Goal: Transaction & Acquisition: Purchase product/service

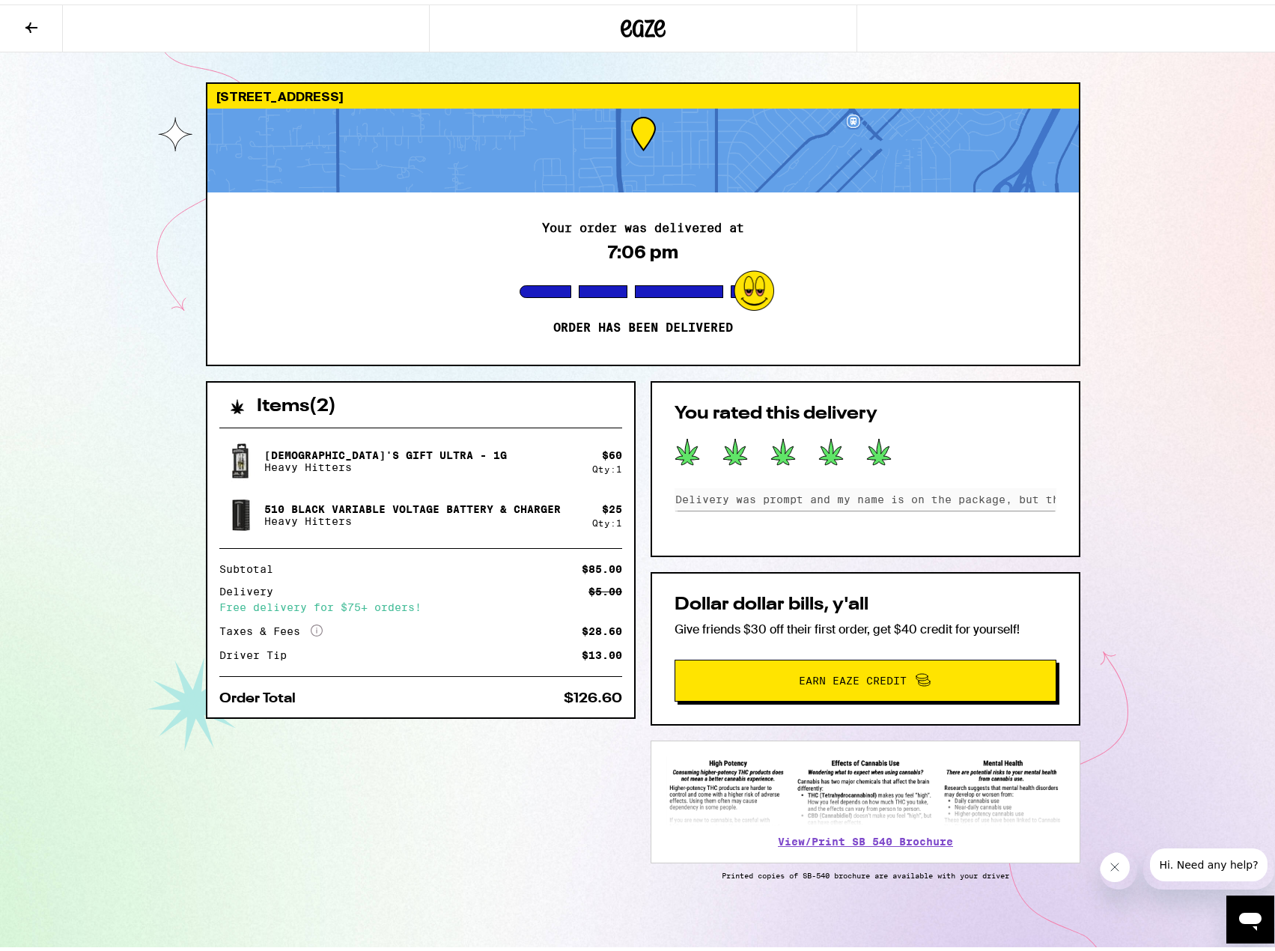
click at [26, 20] on icon at bounding box center [31, 23] width 18 height 18
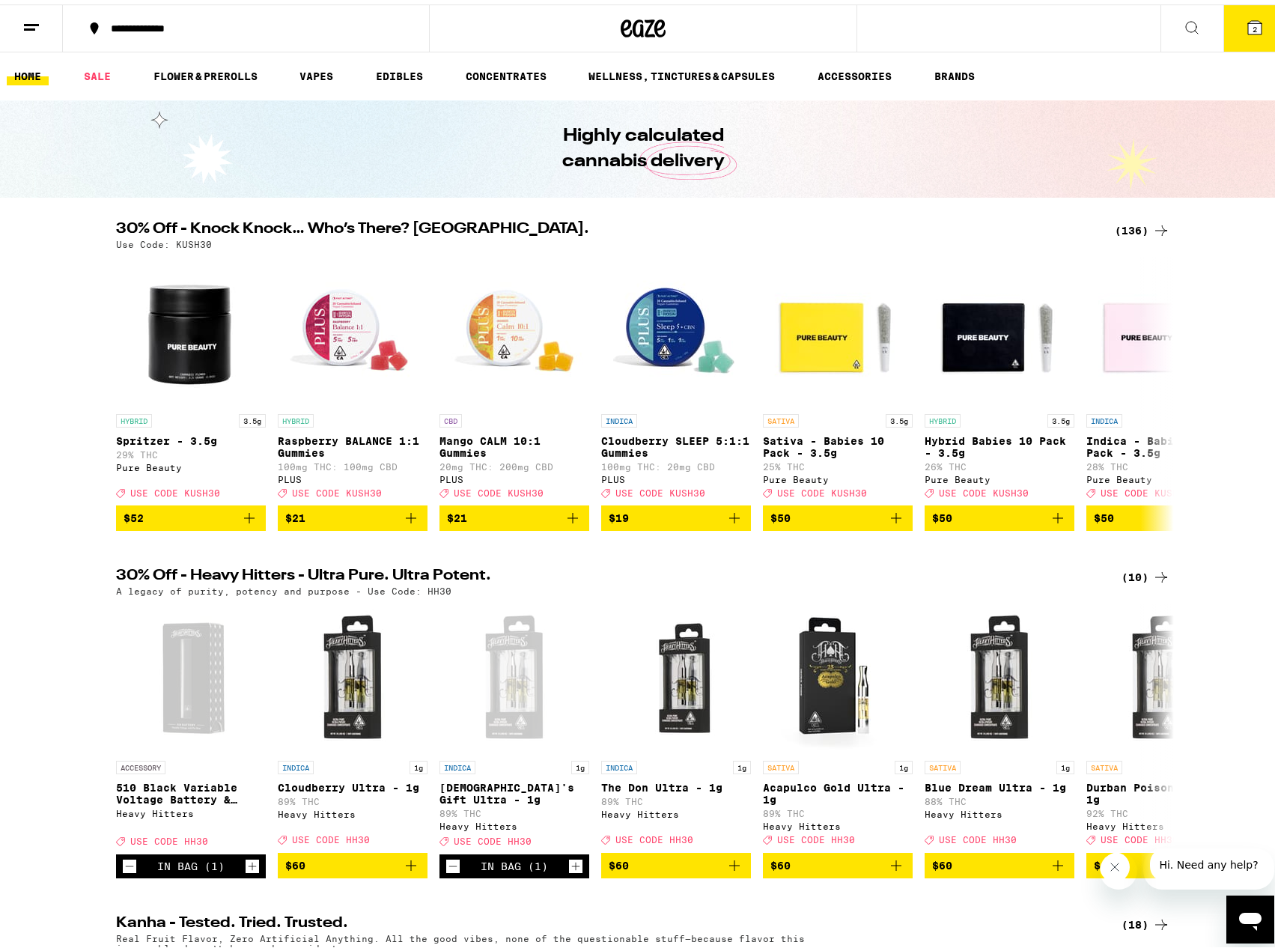
click at [1248, 17] on icon at bounding box center [1254, 22] width 13 height 13
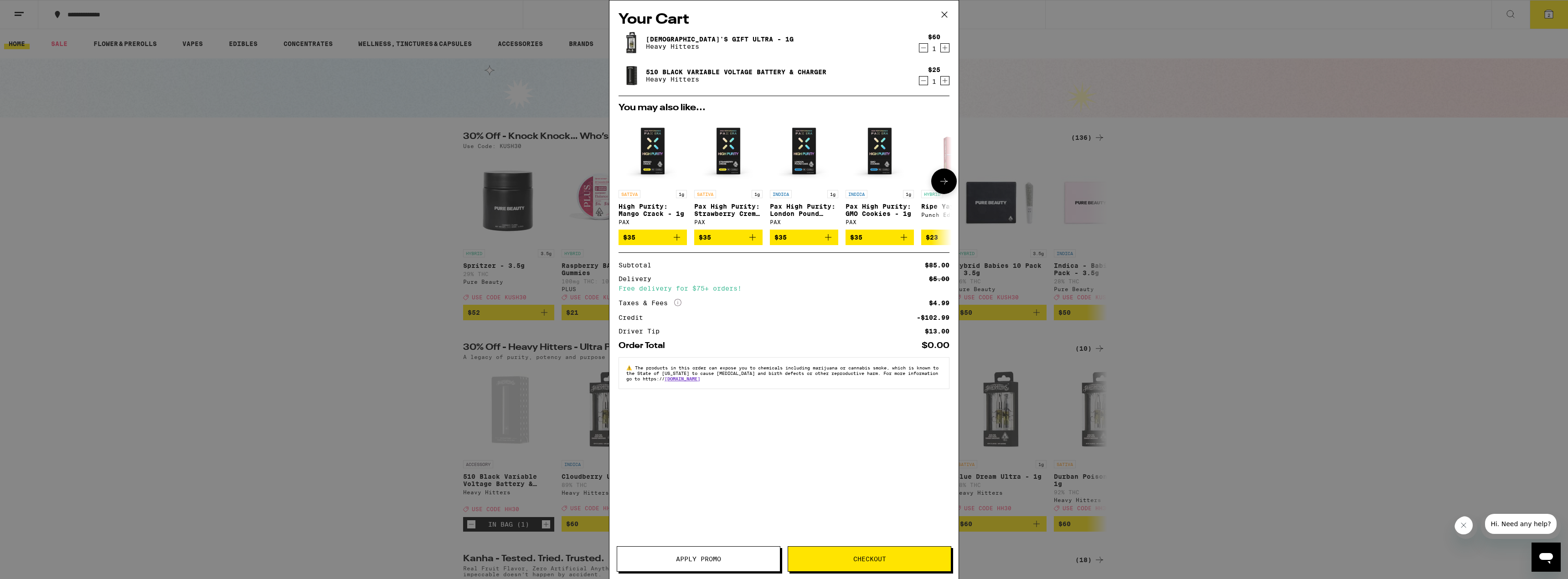
click at [677, 242] on icon "Add to bag" at bounding box center [677, 237] width 11 height 11
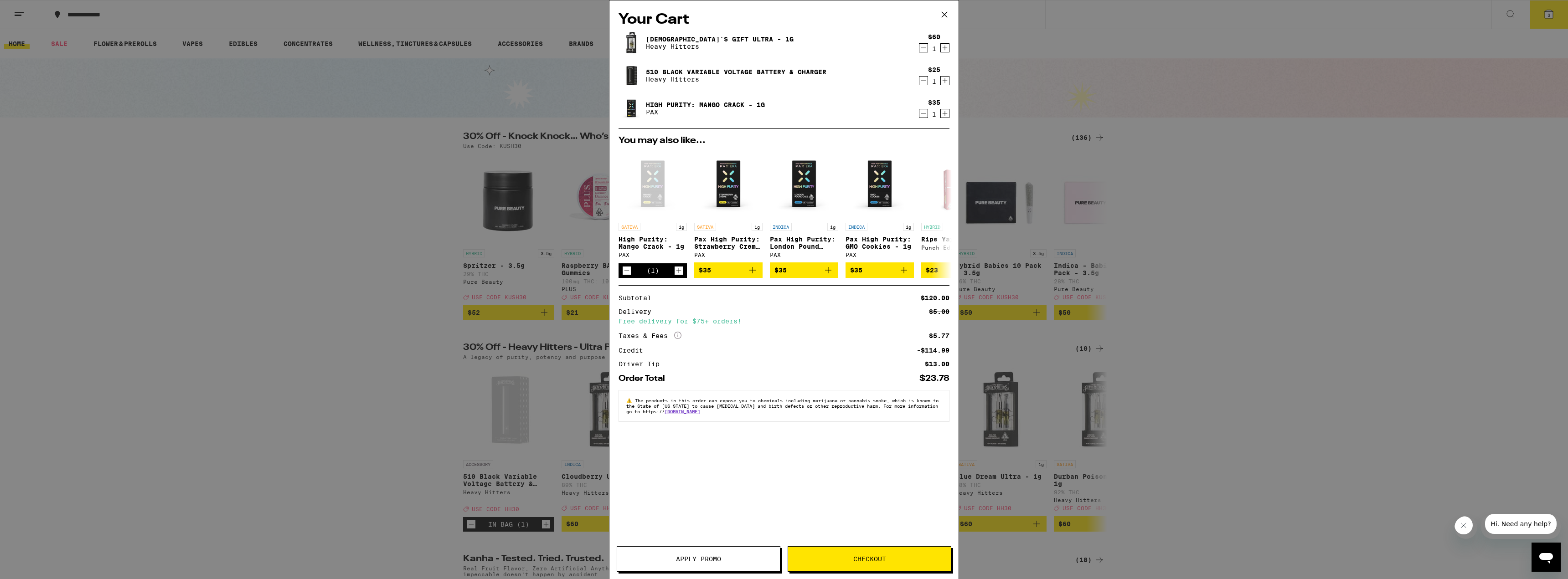
click at [776, 50] on icon "Decrement" at bounding box center [923, 48] width 8 height 11
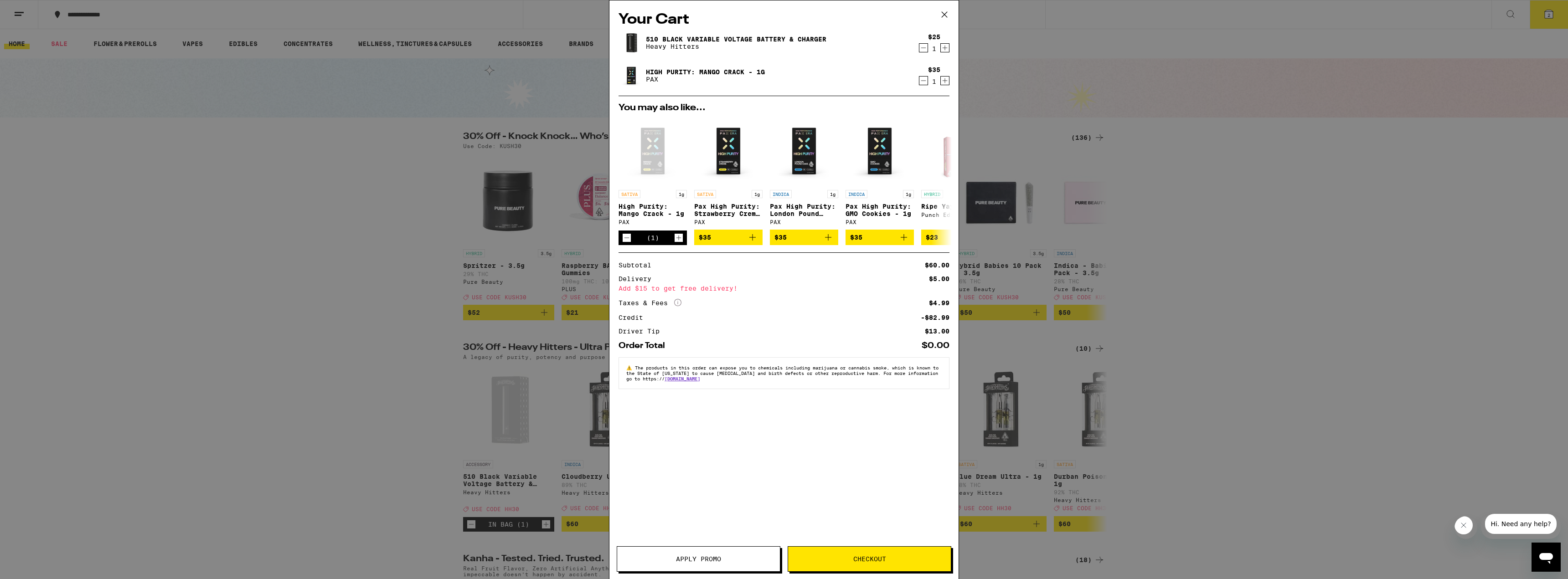
click at [776, 46] on icon "Decrement" at bounding box center [923, 48] width 8 height 11
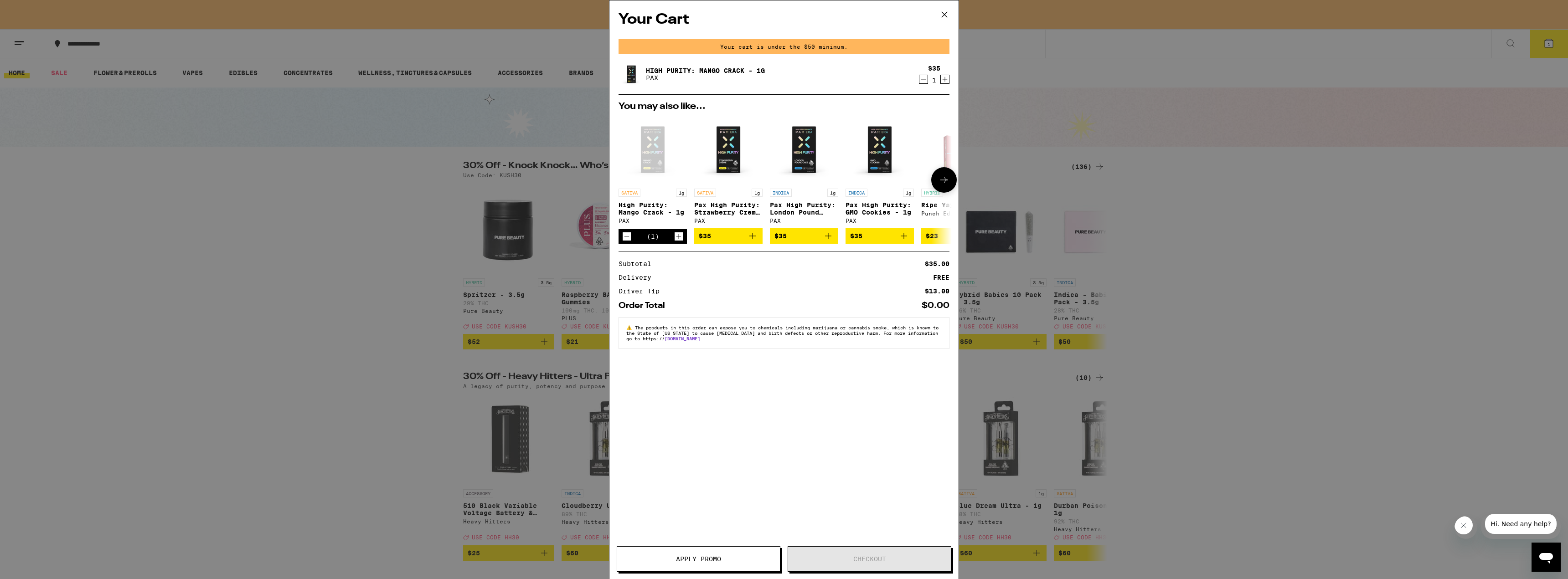
click at [751, 238] on icon "Add to bag" at bounding box center [752, 236] width 11 height 11
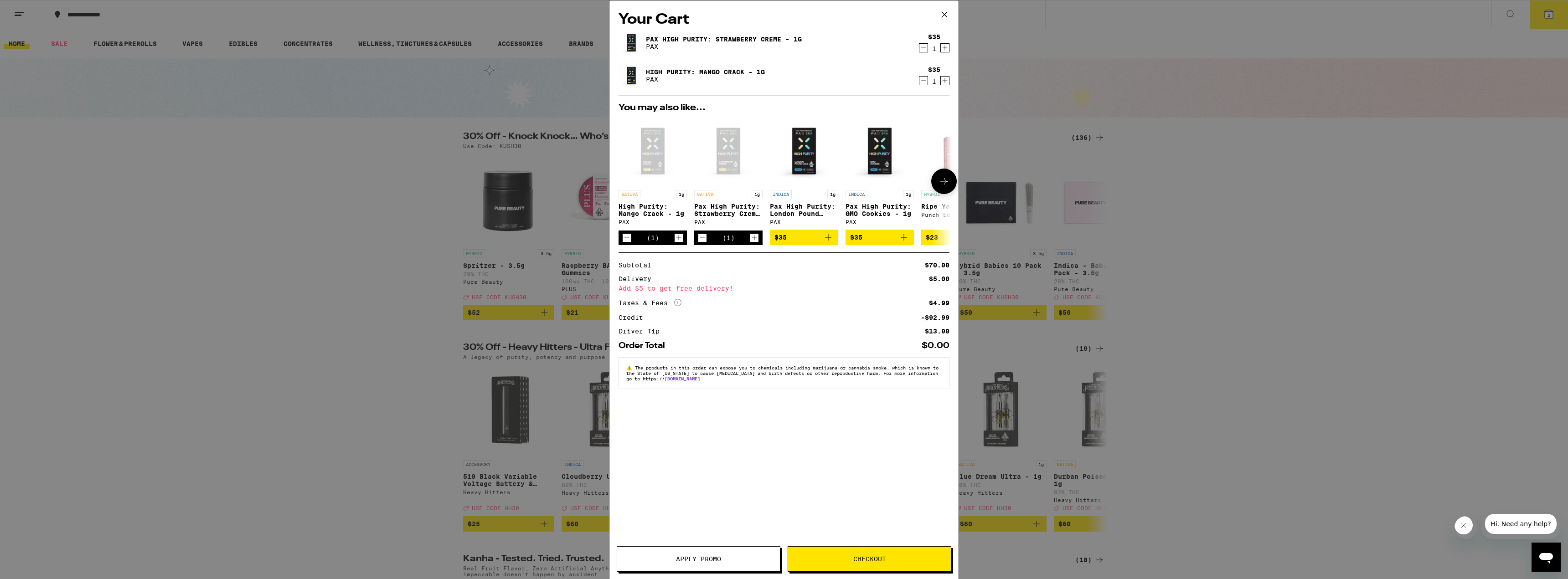
click at [776, 240] on icon "Add to bag" at bounding box center [828, 237] width 6 height 6
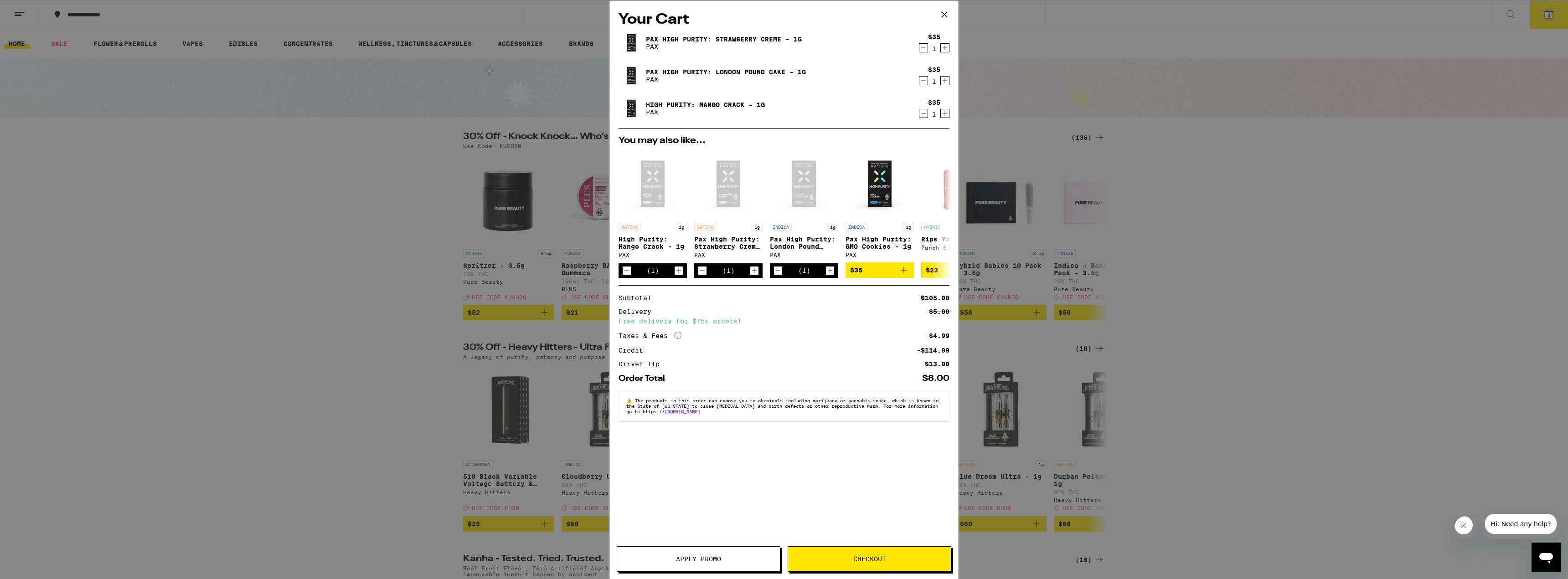
click at [776, 115] on icon "Decrement" at bounding box center [923, 113] width 8 height 11
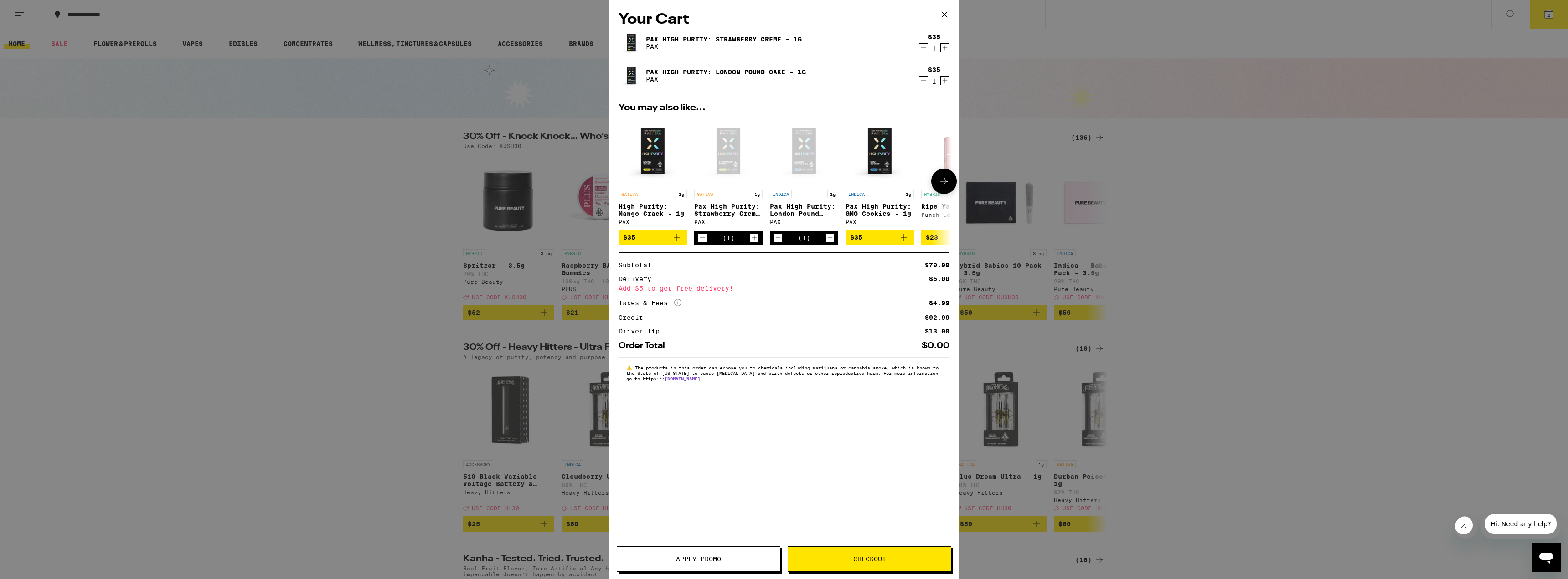
click at [678, 240] on icon "Add to bag" at bounding box center [677, 237] width 6 height 6
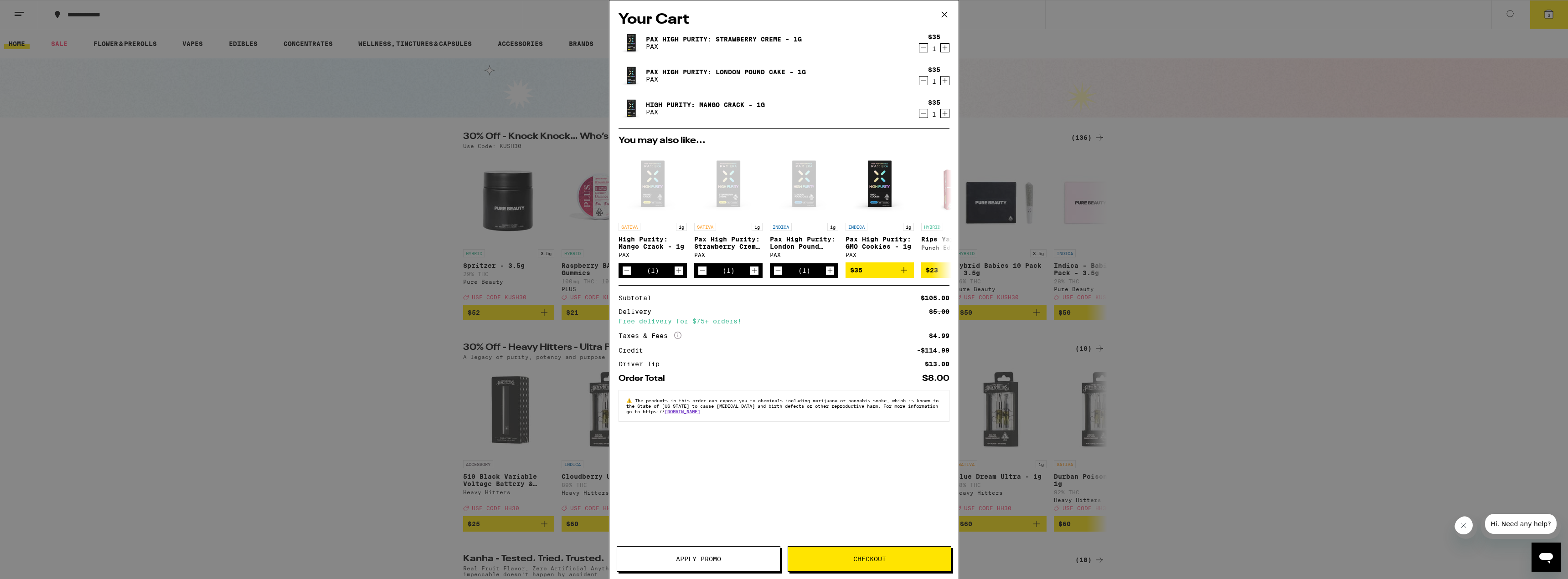
click at [776, 556] on span "Checkout" at bounding box center [870, 559] width 33 height 6
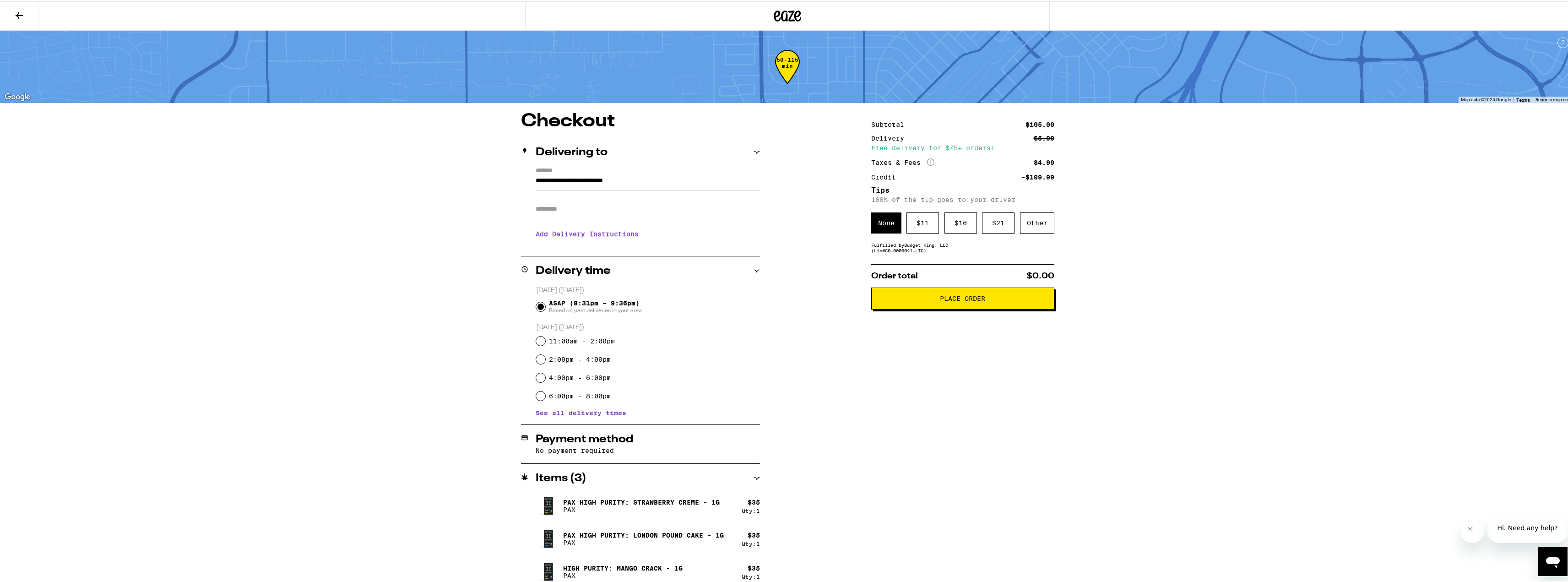
drag, startPoint x: 916, startPoint y: 220, endPoint x: 924, endPoint y: 221, distance: 8.1
click at [779, 219] on div "$ 11" at bounding box center [922, 221] width 32 height 21
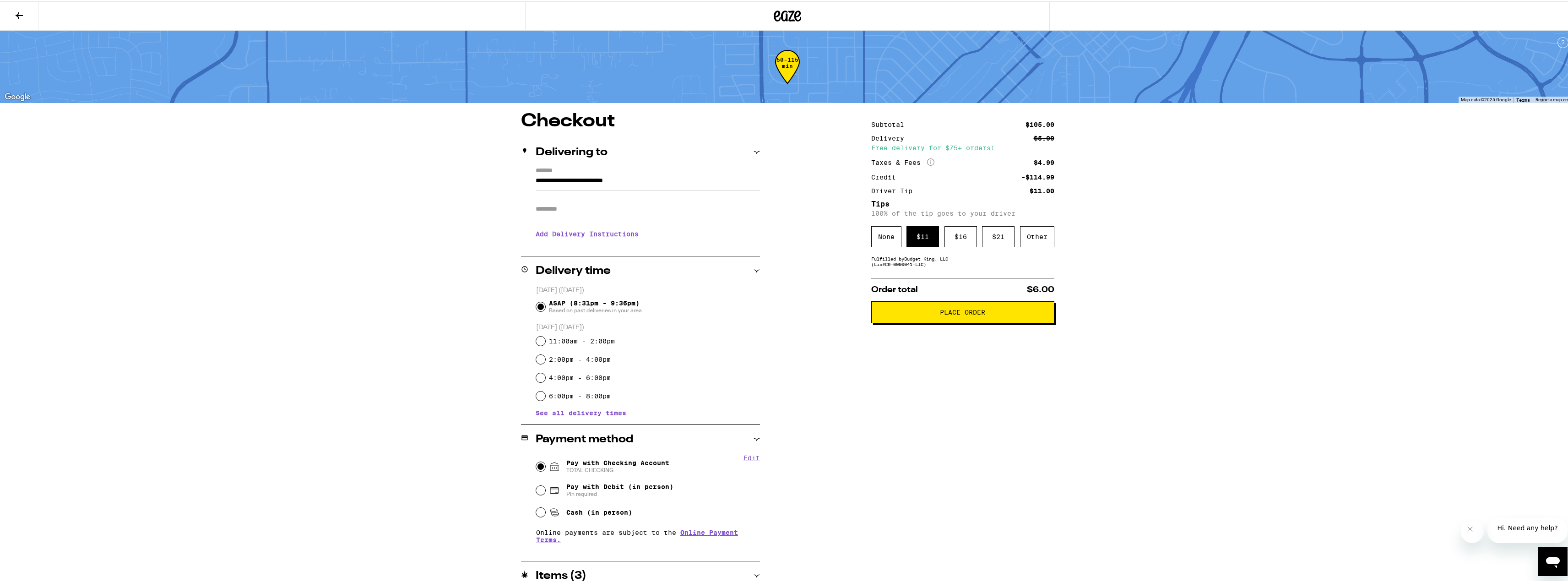
click at [779, 314] on span "Place Order" at bounding box center [962, 311] width 45 height 6
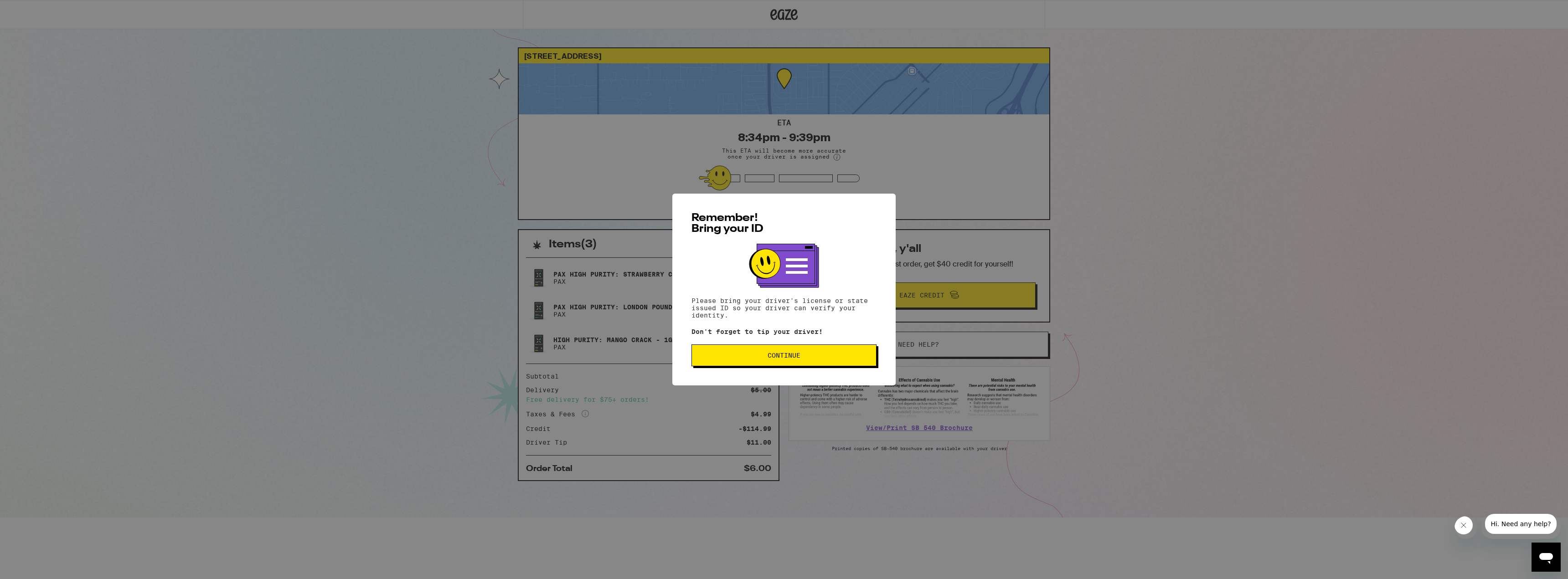
click at [776, 356] on span "Continue" at bounding box center [784, 355] width 33 height 6
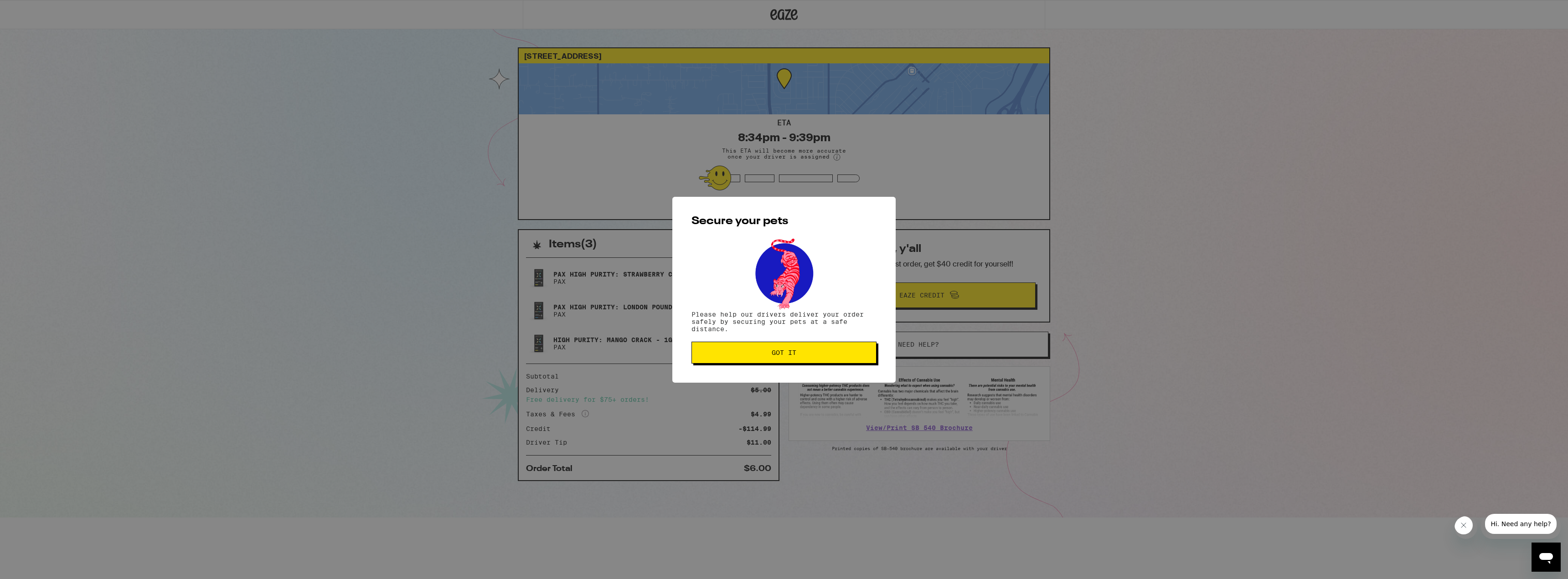
click at [776, 353] on span "Got it" at bounding box center [784, 352] width 24 height 6
